Goal: Information Seeking & Learning: Learn about a topic

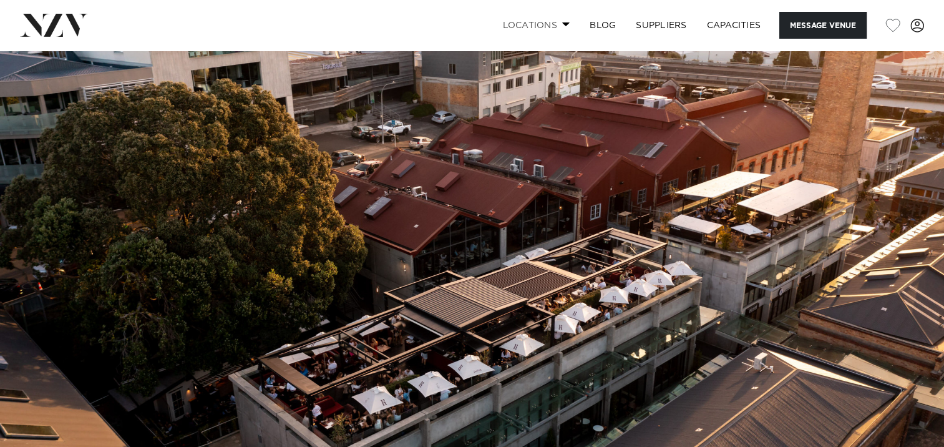
click at [527, 25] on link "Locations" at bounding box center [535, 25] width 87 height 27
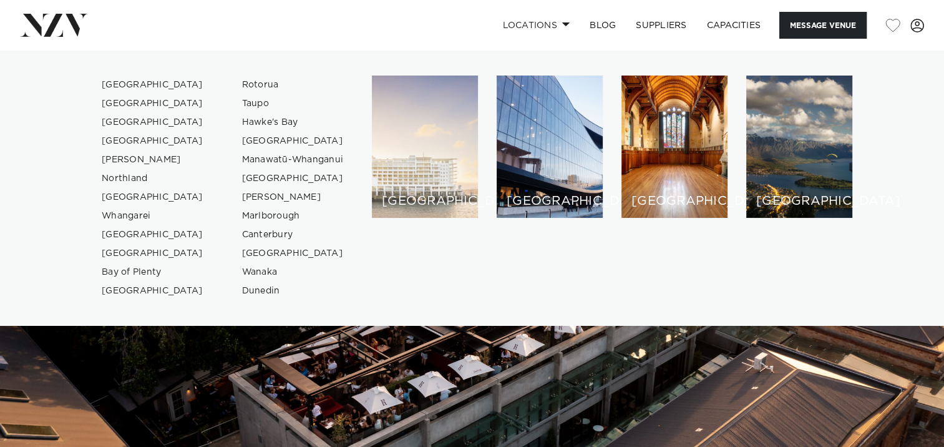
click at [415, 152] on div "[GEOGRAPHIC_DATA]" at bounding box center [425, 147] width 106 height 142
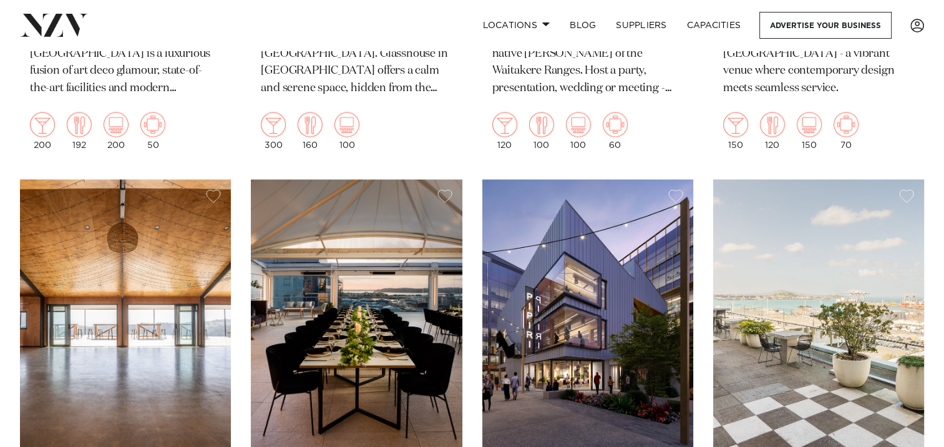
scroll to position [2746, 0]
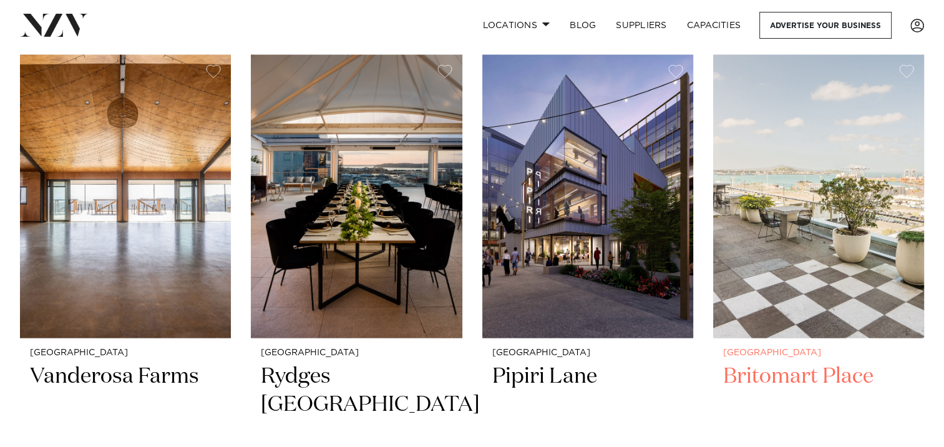
click at [801, 210] on img at bounding box center [818, 196] width 211 height 283
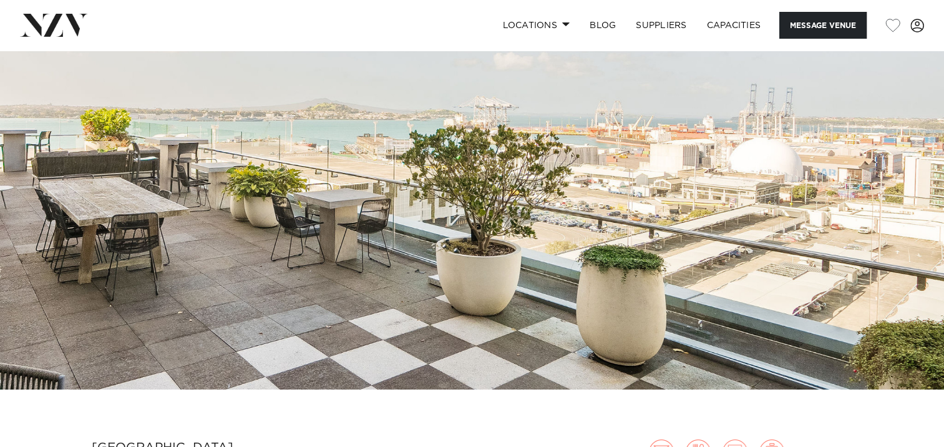
scroll to position [125, 0]
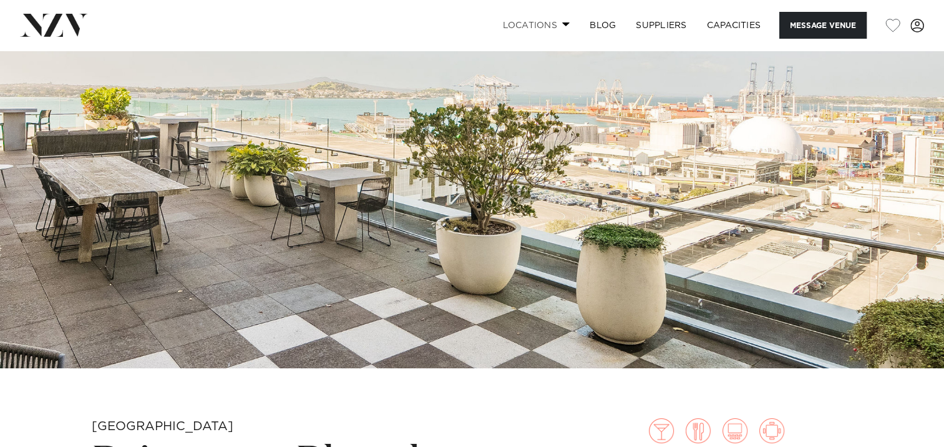
click at [562, 24] on span at bounding box center [566, 24] width 8 height 4
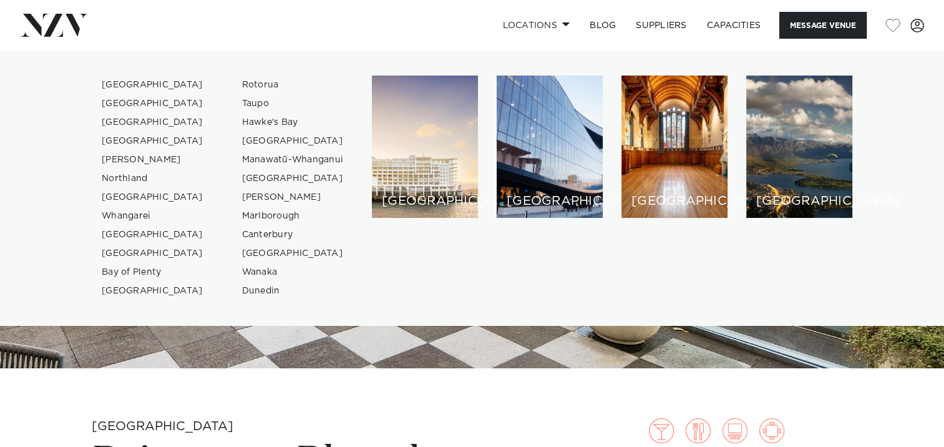
click at [881, 85] on div "[GEOGRAPHIC_DATA] [GEOGRAPHIC_DATA] [GEOGRAPHIC_DATA] [GEOGRAPHIC_DATA] [GEOGRA…" at bounding box center [472, 188] width 924 height 225
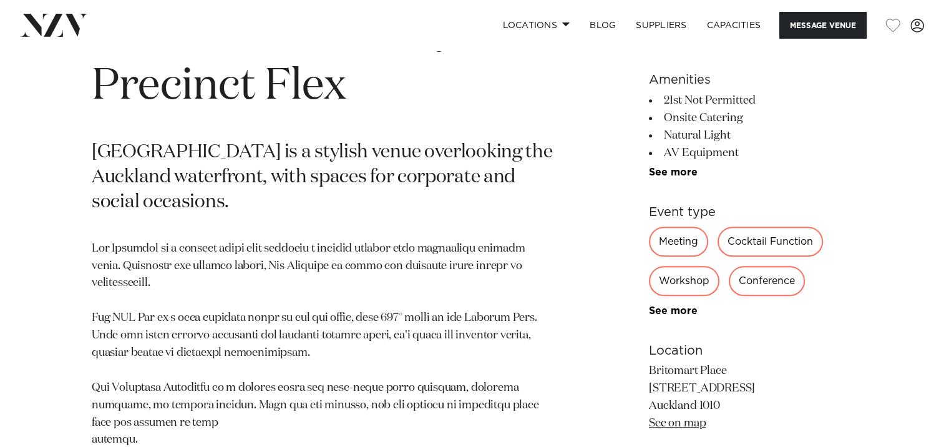
scroll to position [562, 0]
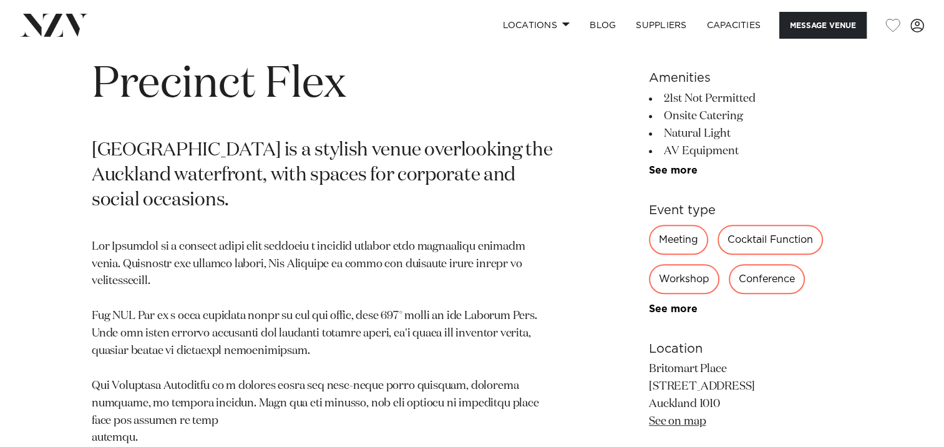
click at [776, 238] on div "Cocktail Function" at bounding box center [770, 240] width 105 height 30
click at [767, 245] on div "Cocktail Function" at bounding box center [770, 240] width 105 height 30
click at [341, 250] on p at bounding box center [326, 412] width 469 height 348
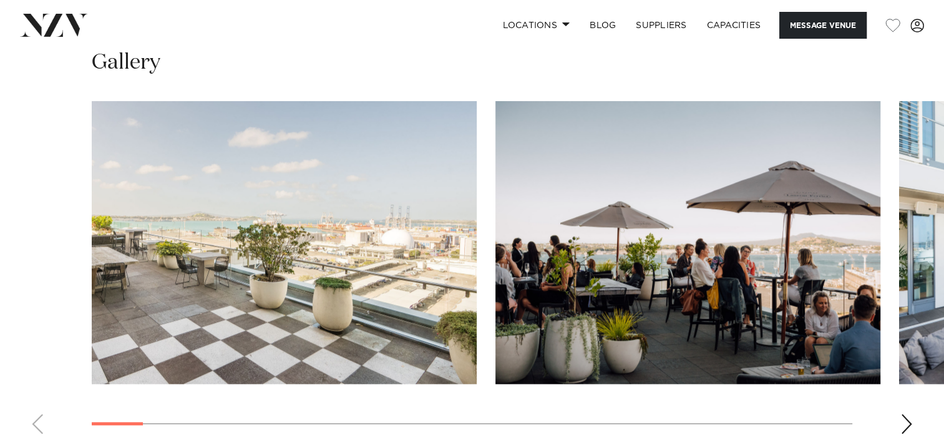
scroll to position [1186, 0]
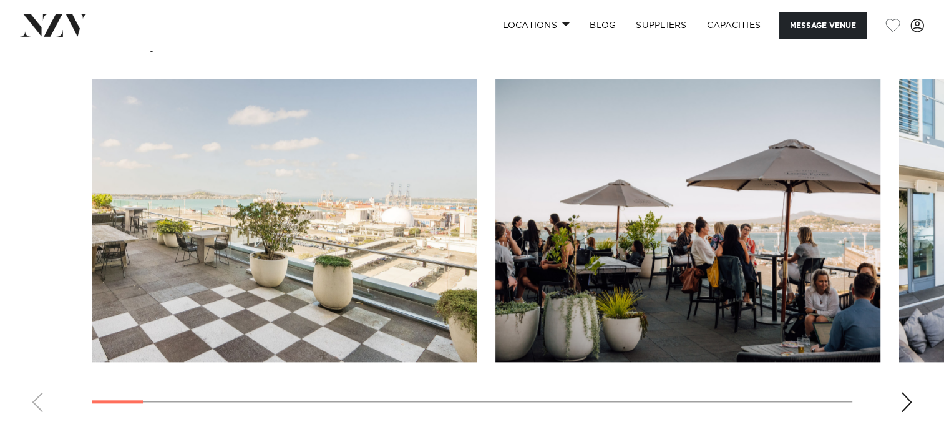
click at [910, 396] on div "Next slide" at bounding box center [907, 402] width 12 height 20
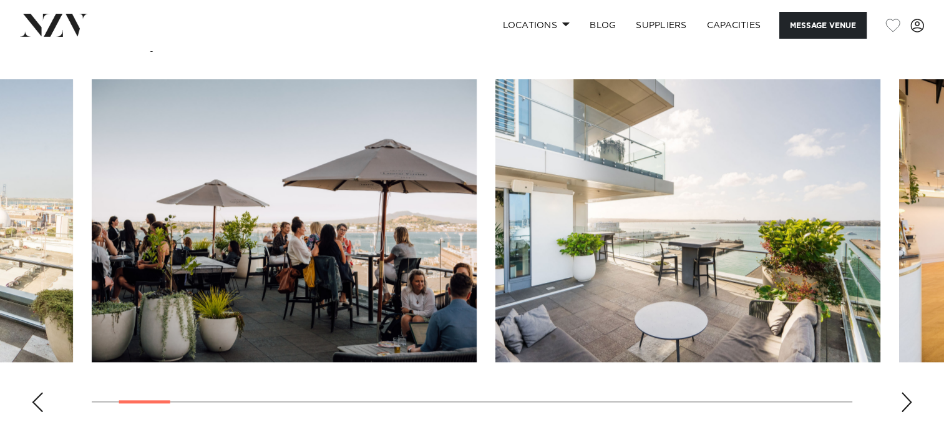
click at [906, 399] on div "Next slide" at bounding box center [907, 402] width 12 height 20
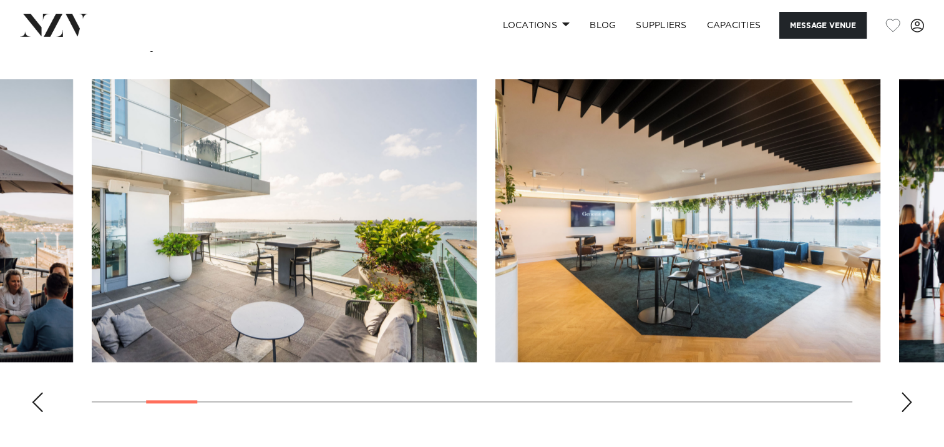
click at [909, 398] on div "Next slide" at bounding box center [907, 402] width 12 height 20
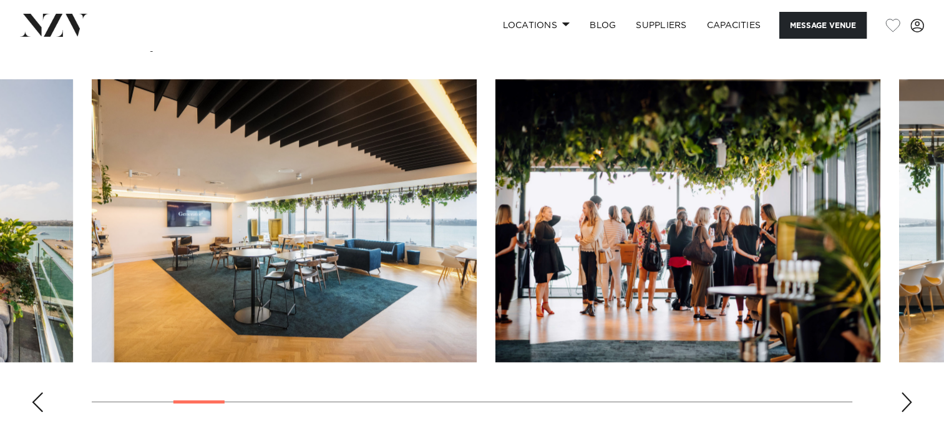
click at [906, 402] on div "Next slide" at bounding box center [907, 402] width 12 height 20
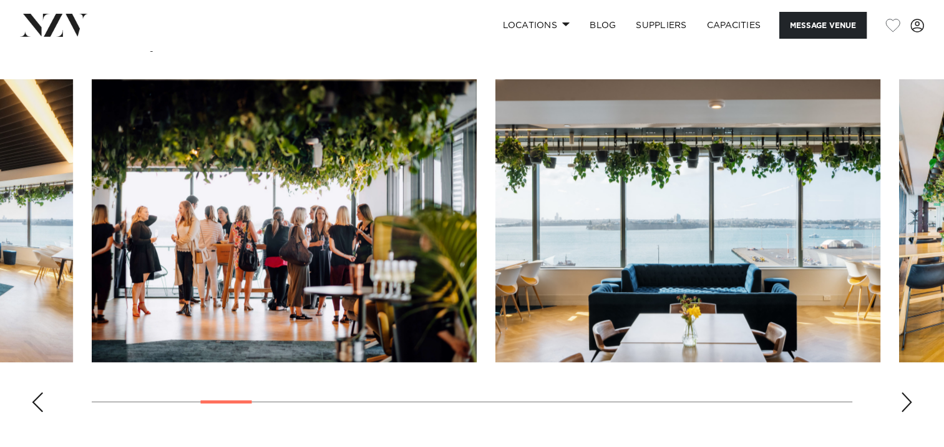
click at [906, 402] on div "Next slide" at bounding box center [907, 402] width 12 height 20
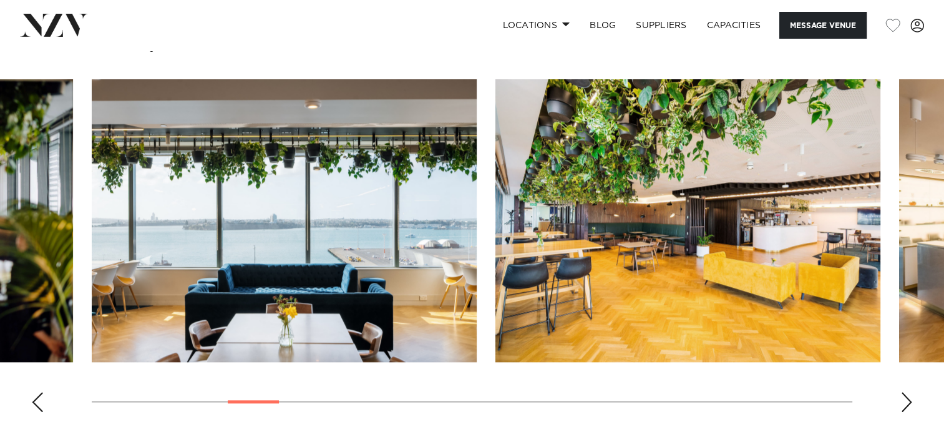
click at [906, 402] on div "Next slide" at bounding box center [907, 402] width 12 height 20
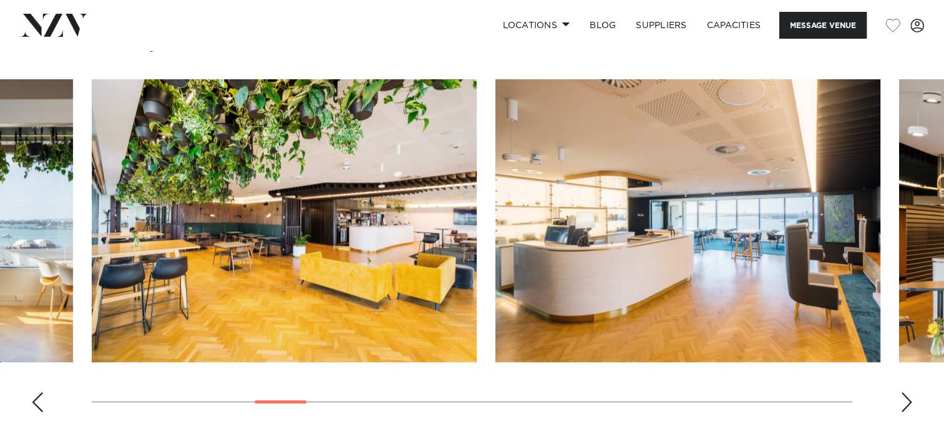
click at [906, 402] on div "Next slide" at bounding box center [907, 402] width 12 height 20
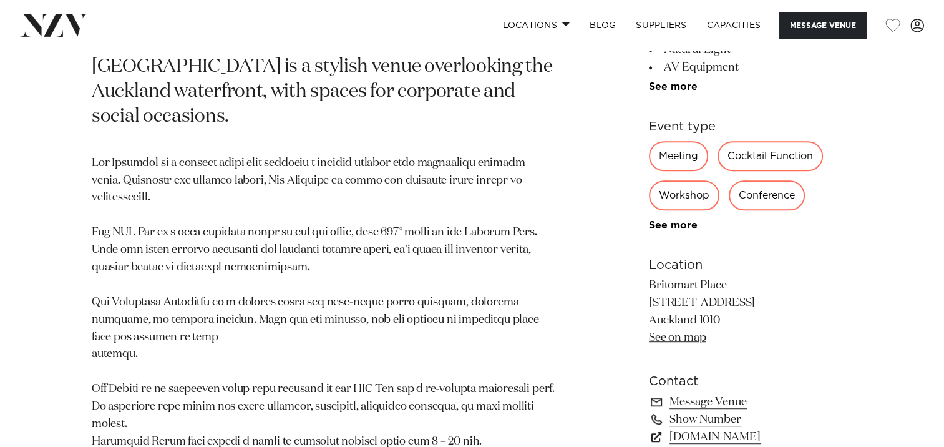
scroll to position [624, 0]
